Goal: Information Seeking & Learning: Find specific fact

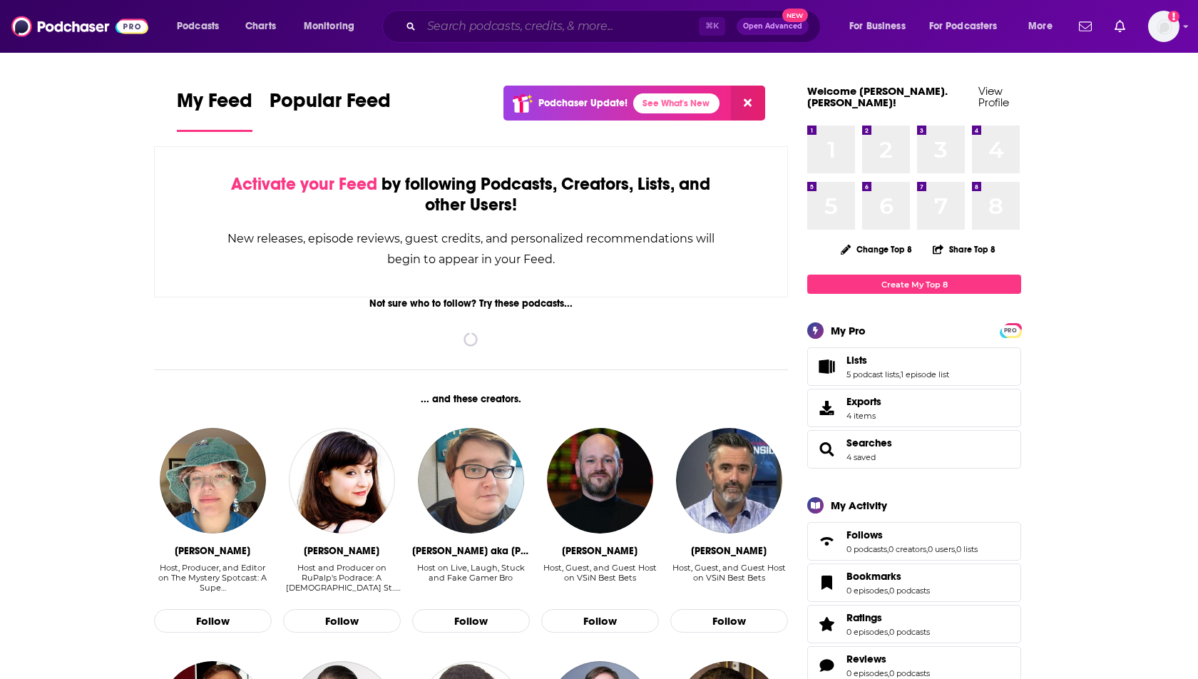
click at [566, 31] on input "Search podcasts, credits, & more..." at bounding box center [559, 26] width 277 height 23
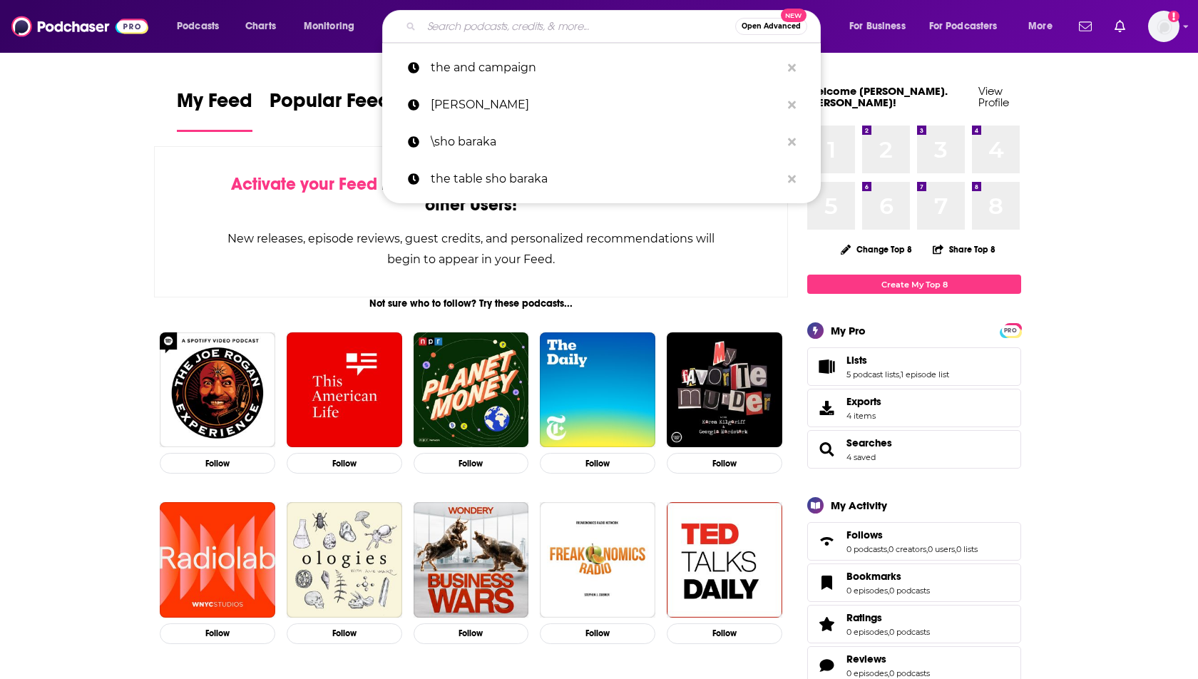
paste input "Very Candid Conversation"
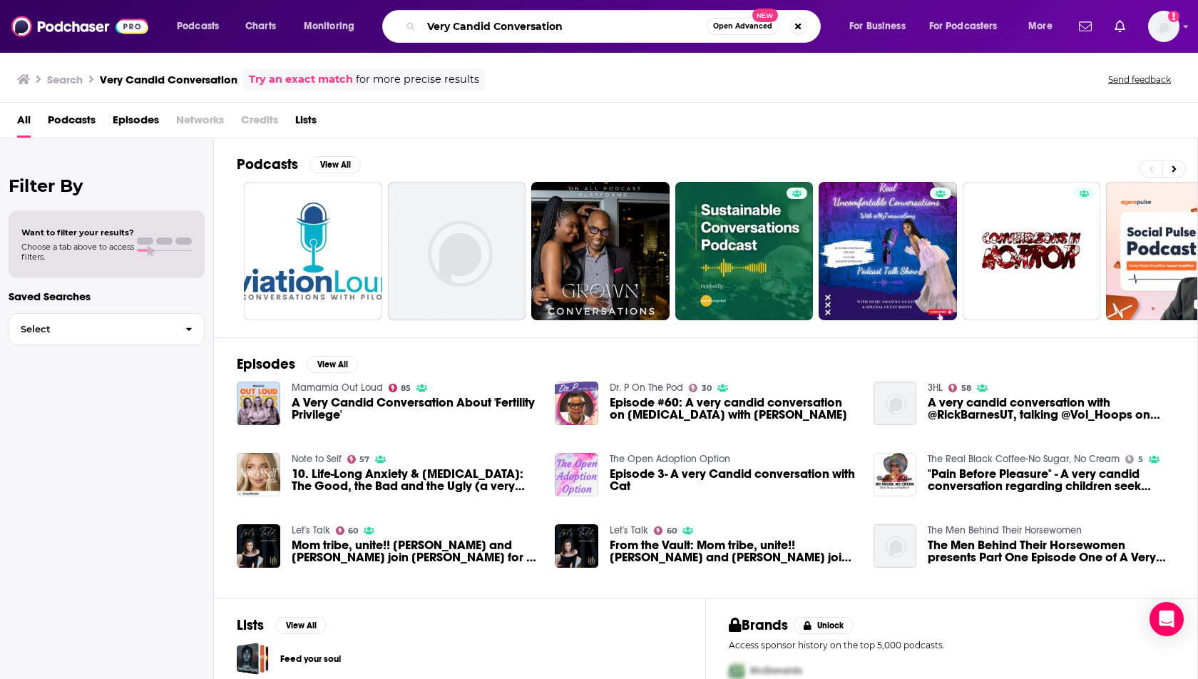
click at [493, 29] on input "Very Candid Conversation" at bounding box center [563, 26] width 285 height 23
type input "[PERSON_NAME]"
